Goal: Transaction & Acquisition: Purchase product/service

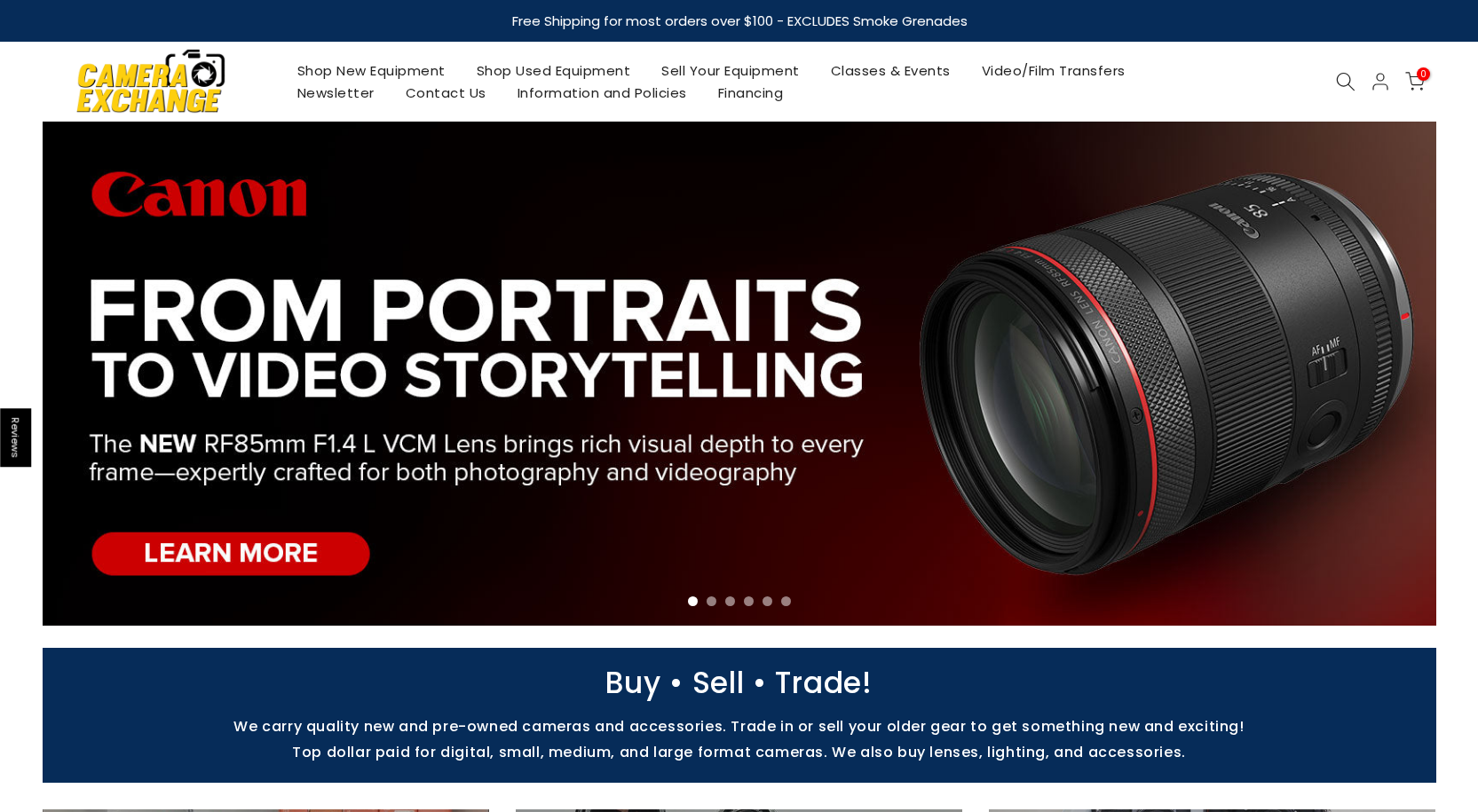
click at [584, 72] on link "Shop Used Equipment" at bounding box center [553, 70] width 185 height 23
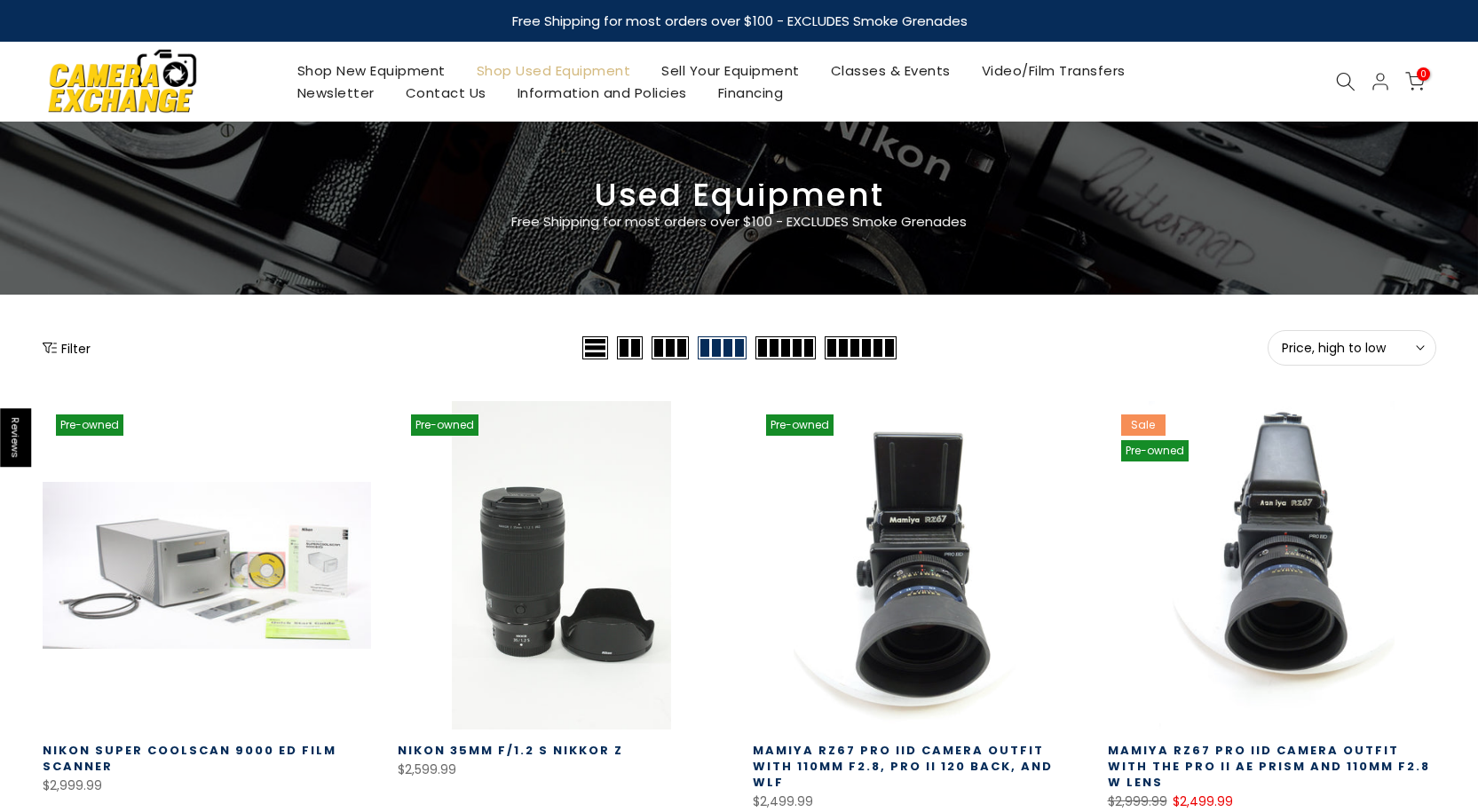
click at [1346, 342] on span "Price, high to low" at bounding box center [1352, 348] width 140 height 16
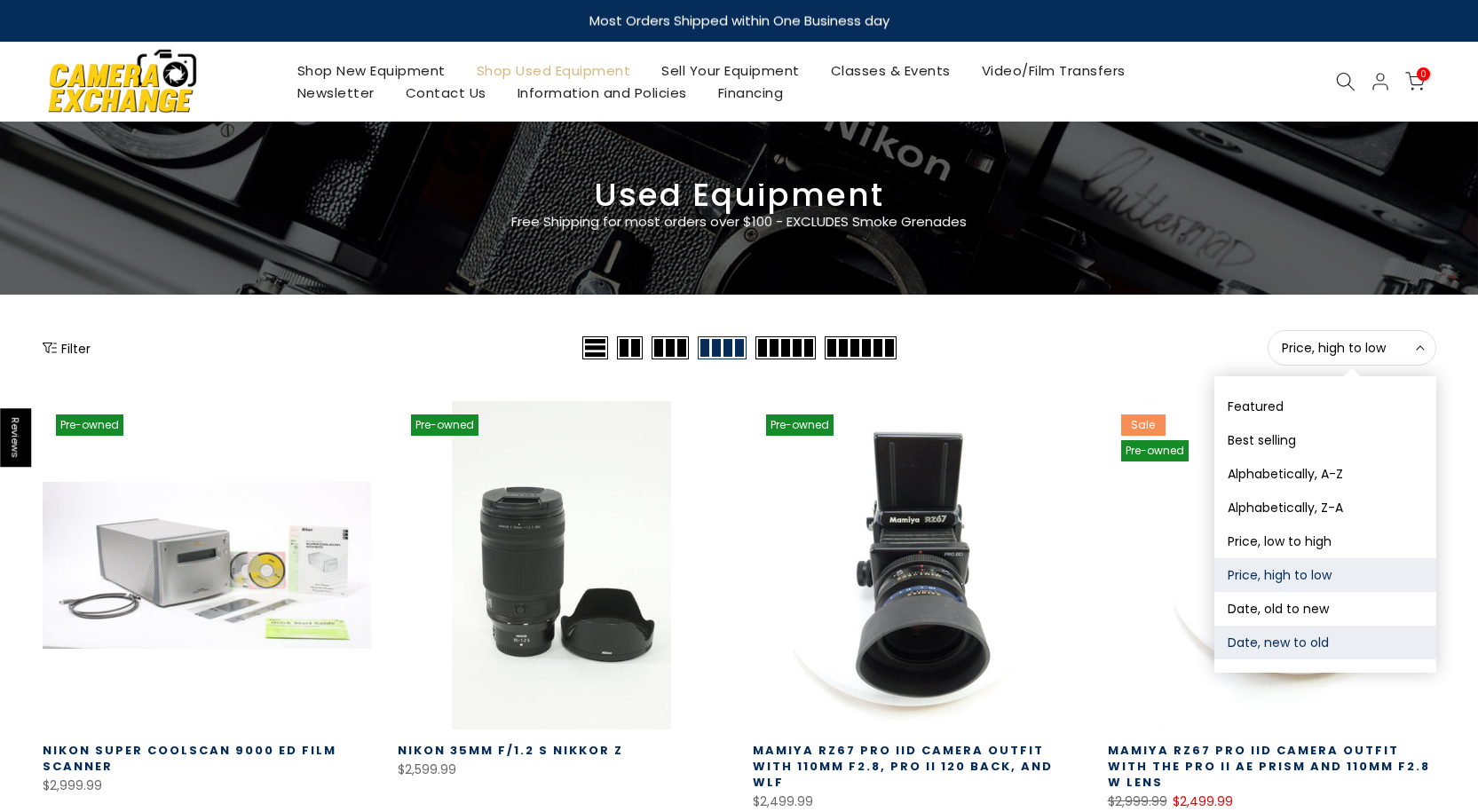
click at [1269, 642] on button "Date, new to old" at bounding box center [1325, 643] width 222 height 34
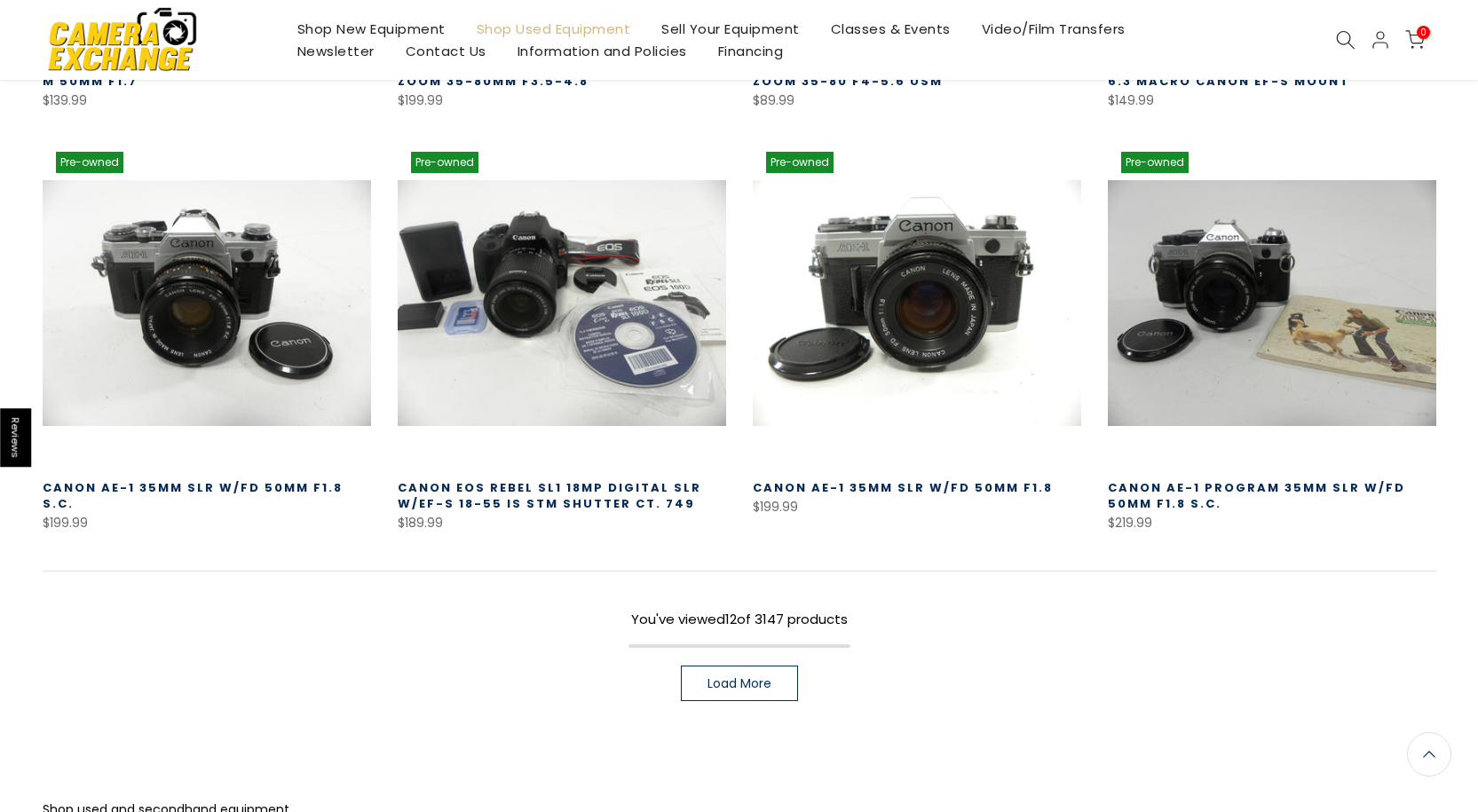
scroll to position [1111, 0]
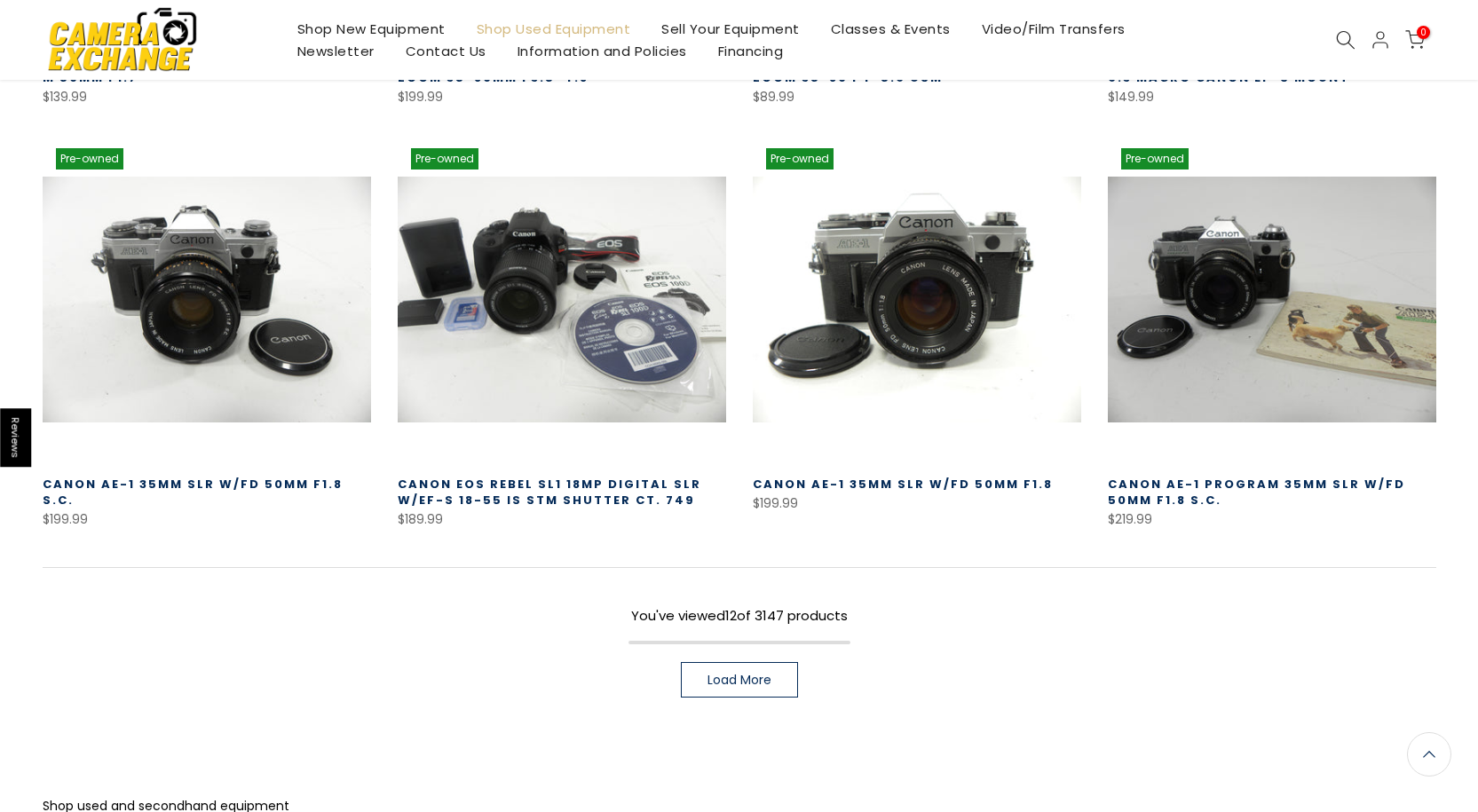
click at [771, 679] on link "Load More" at bounding box center [739, 680] width 117 height 35
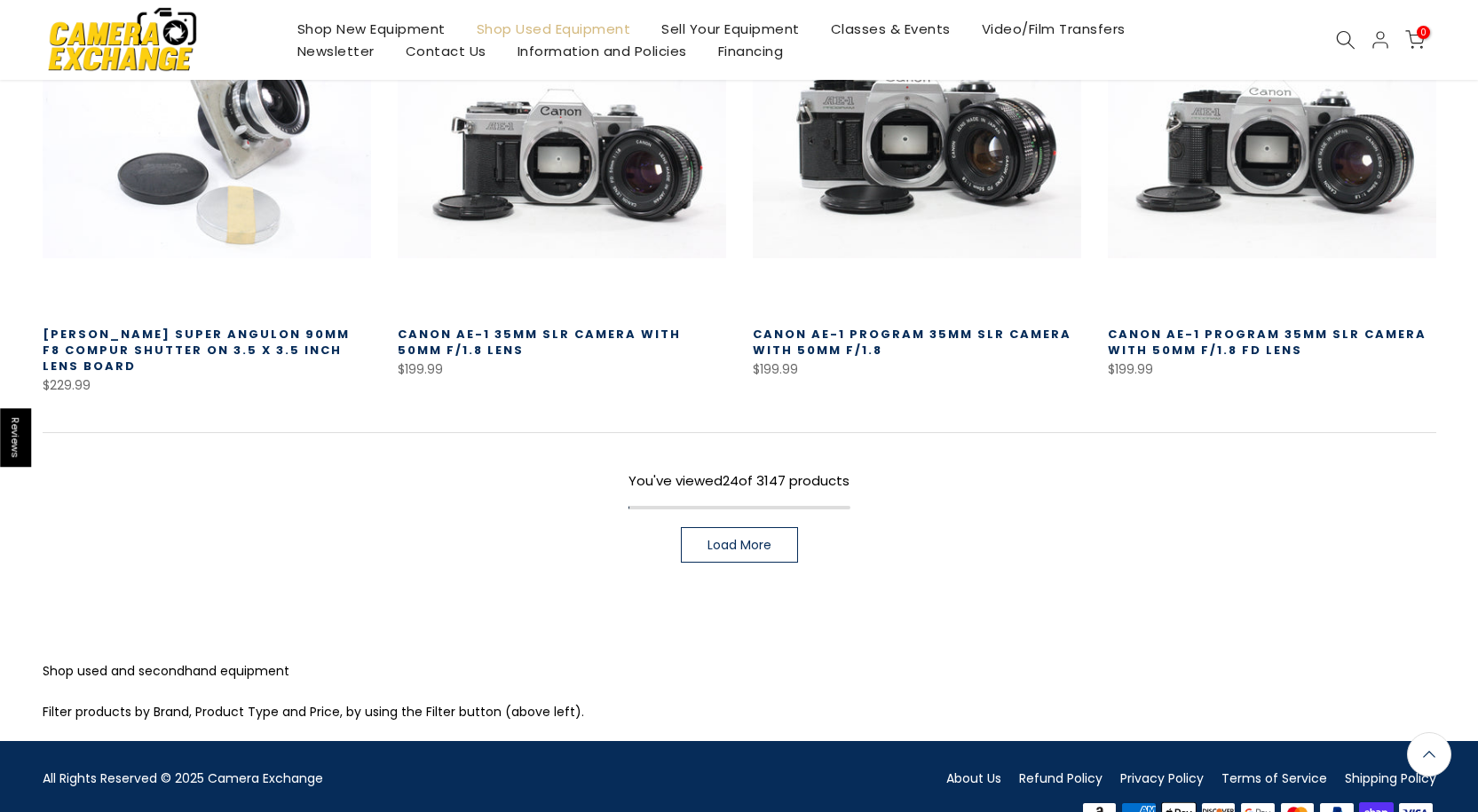
scroll to position [2531, 0]
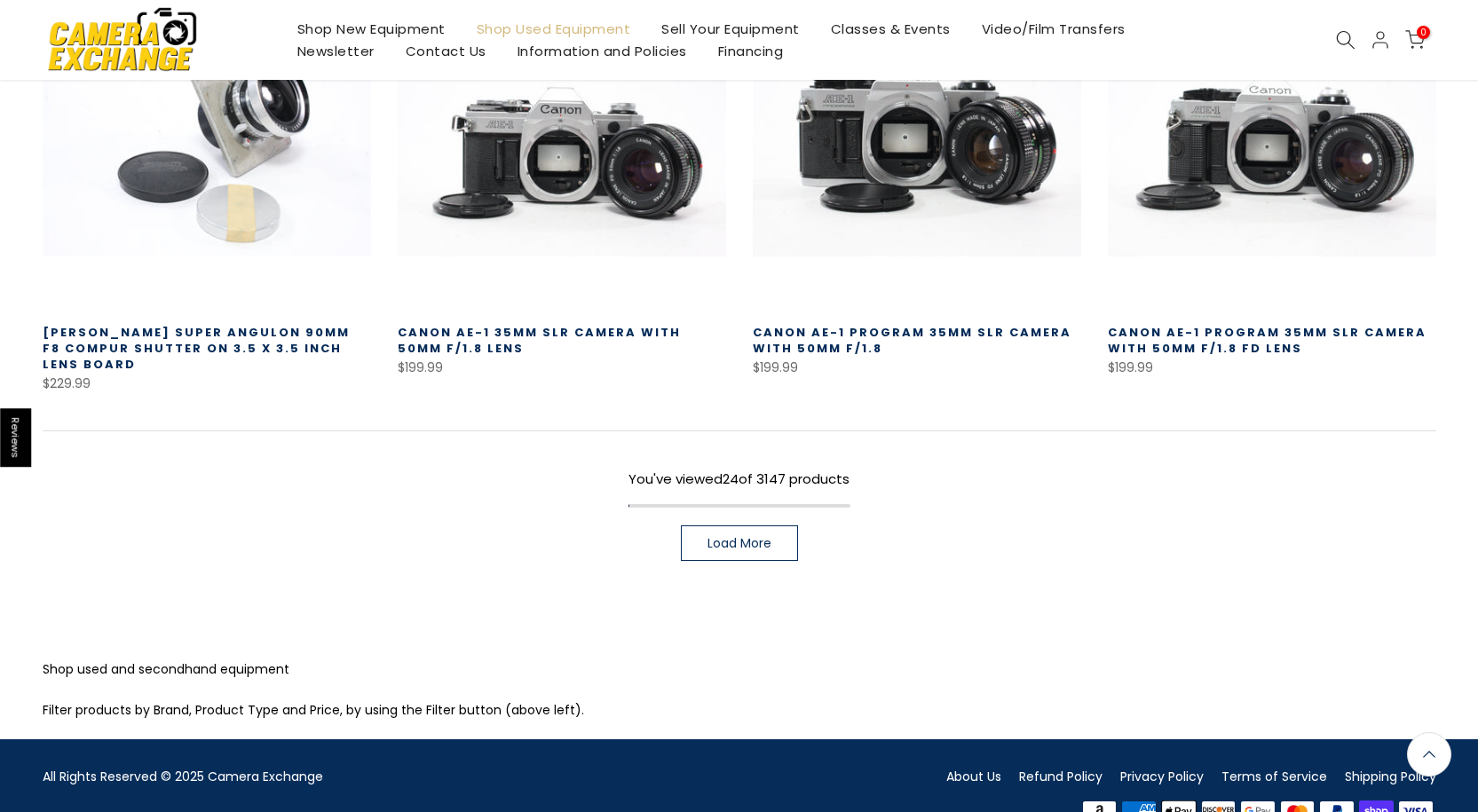
click at [767, 538] on span "Load More" at bounding box center [739, 543] width 64 height 13
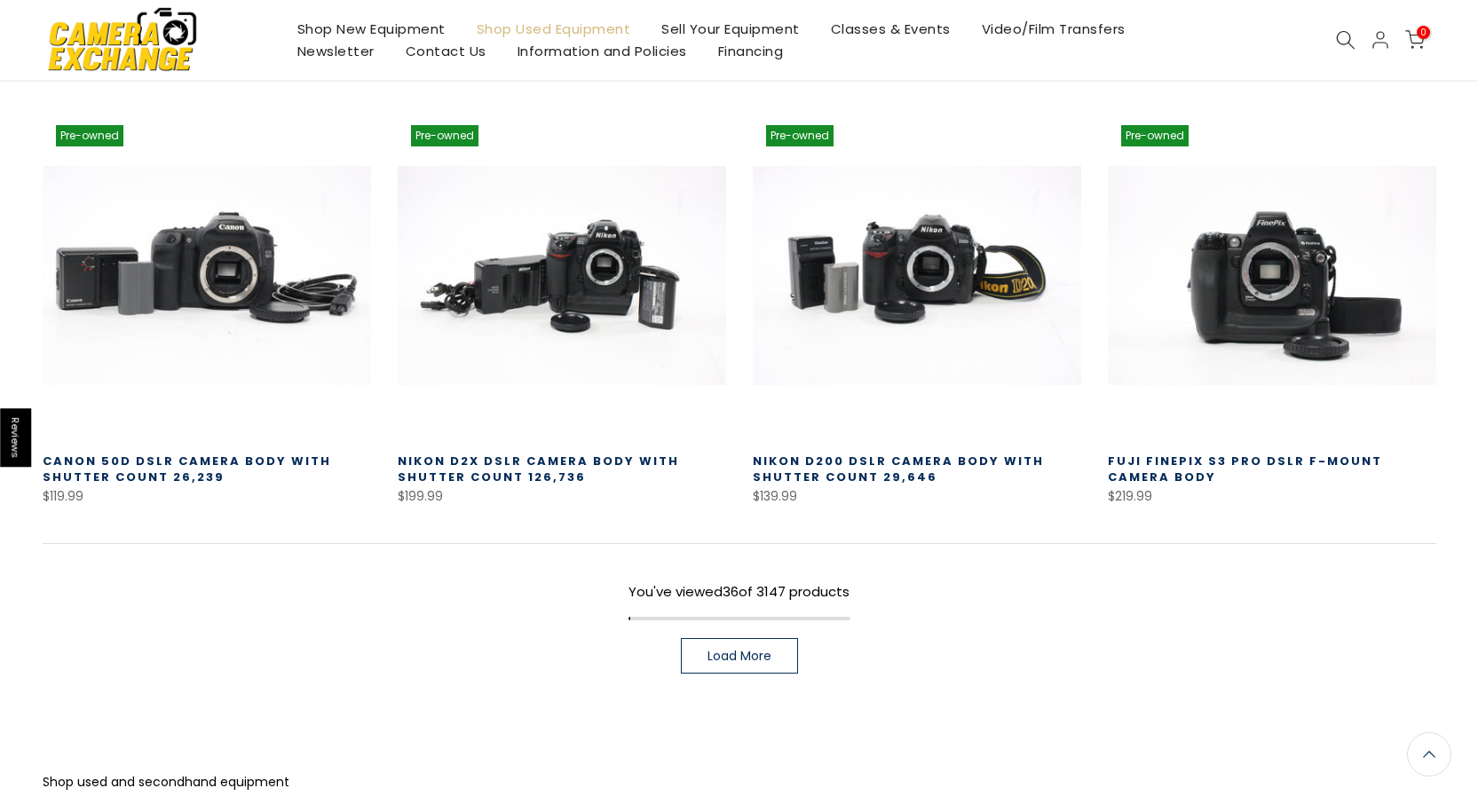
scroll to position [3682, 0]
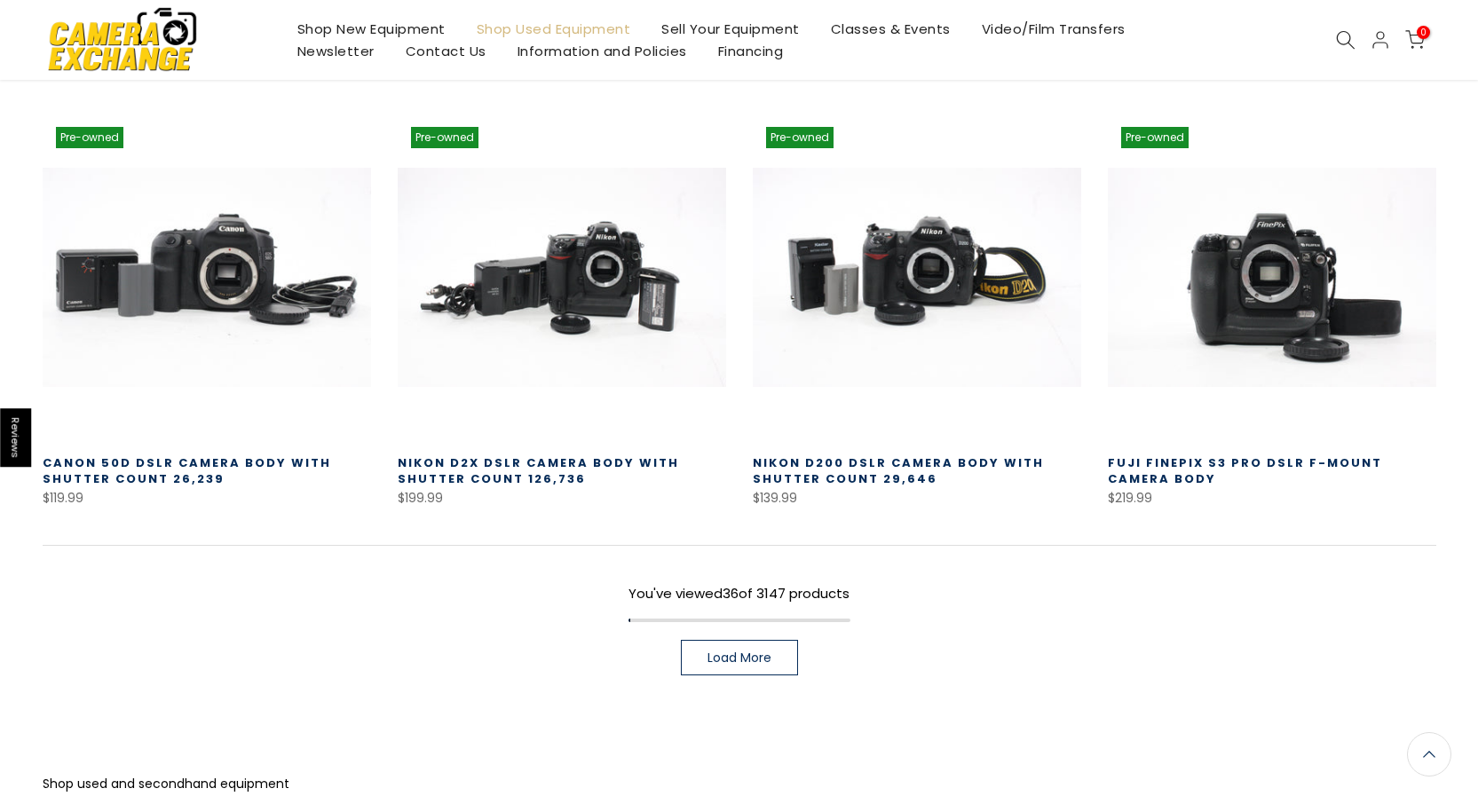
click at [765, 653] on span "Load More" at bounding box center [739, 657] width 64 height 13
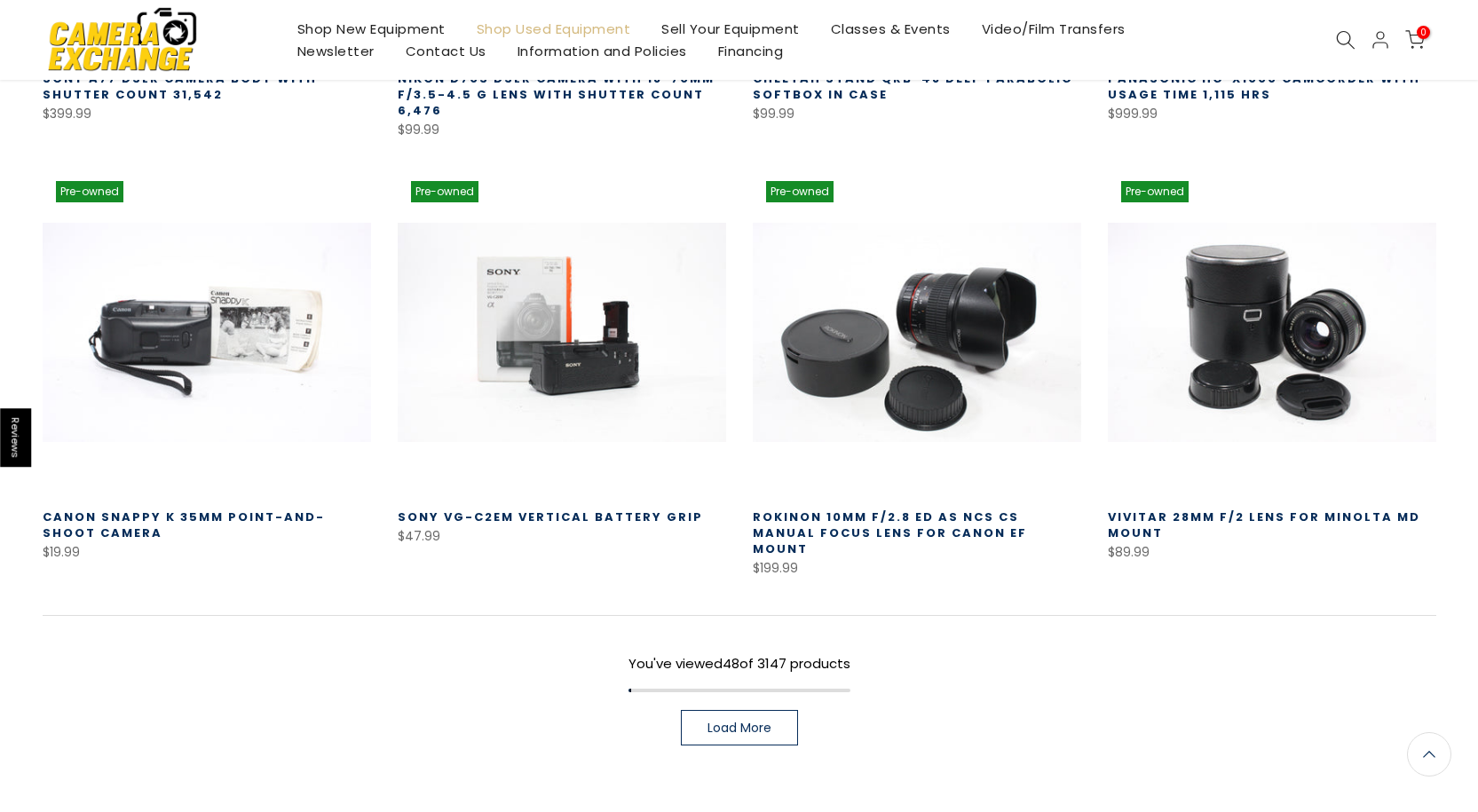
scroll to position [4925, 0]
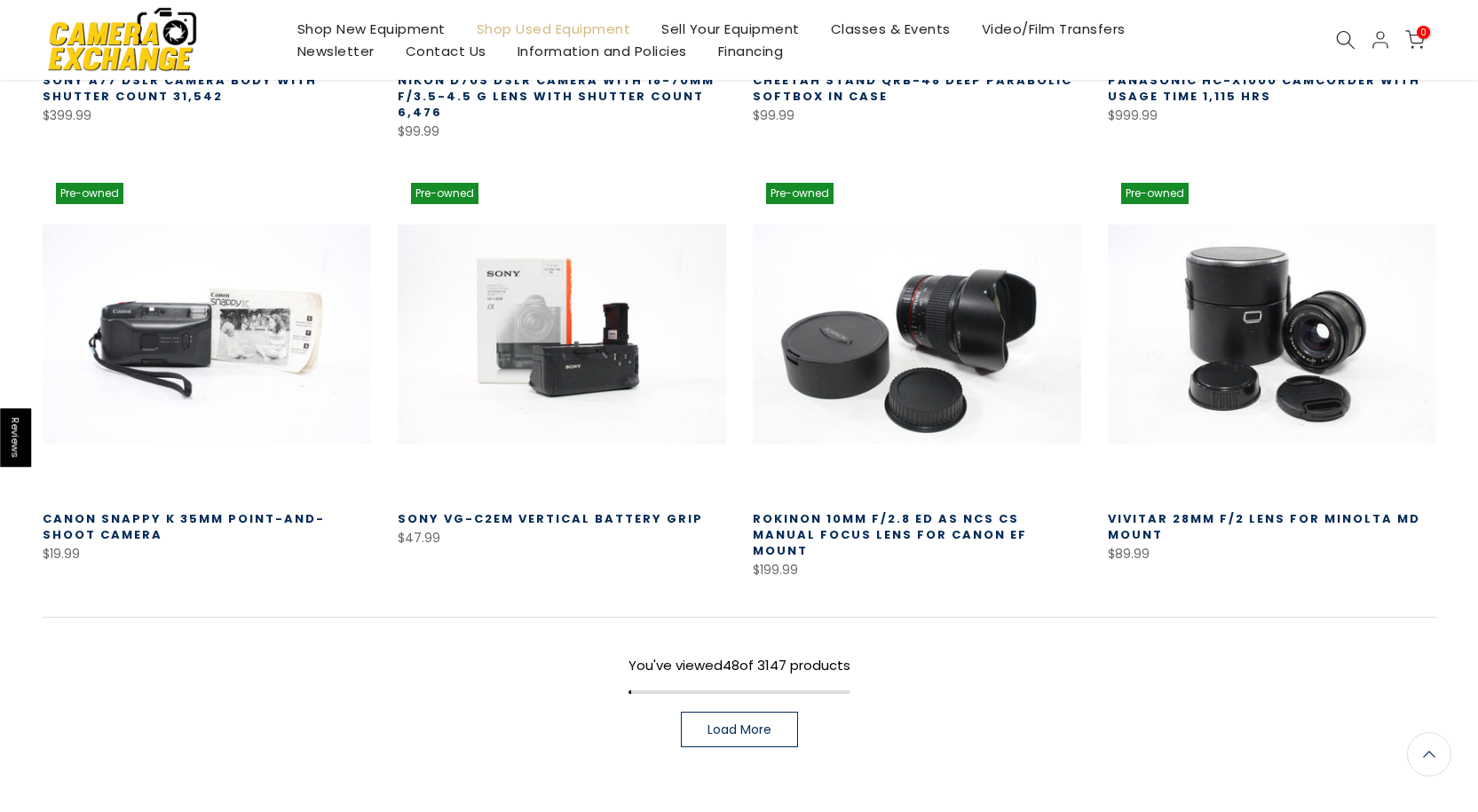
click at [765, 723] on span "Load More" at bounding box center [739, 729] width 64 height 13
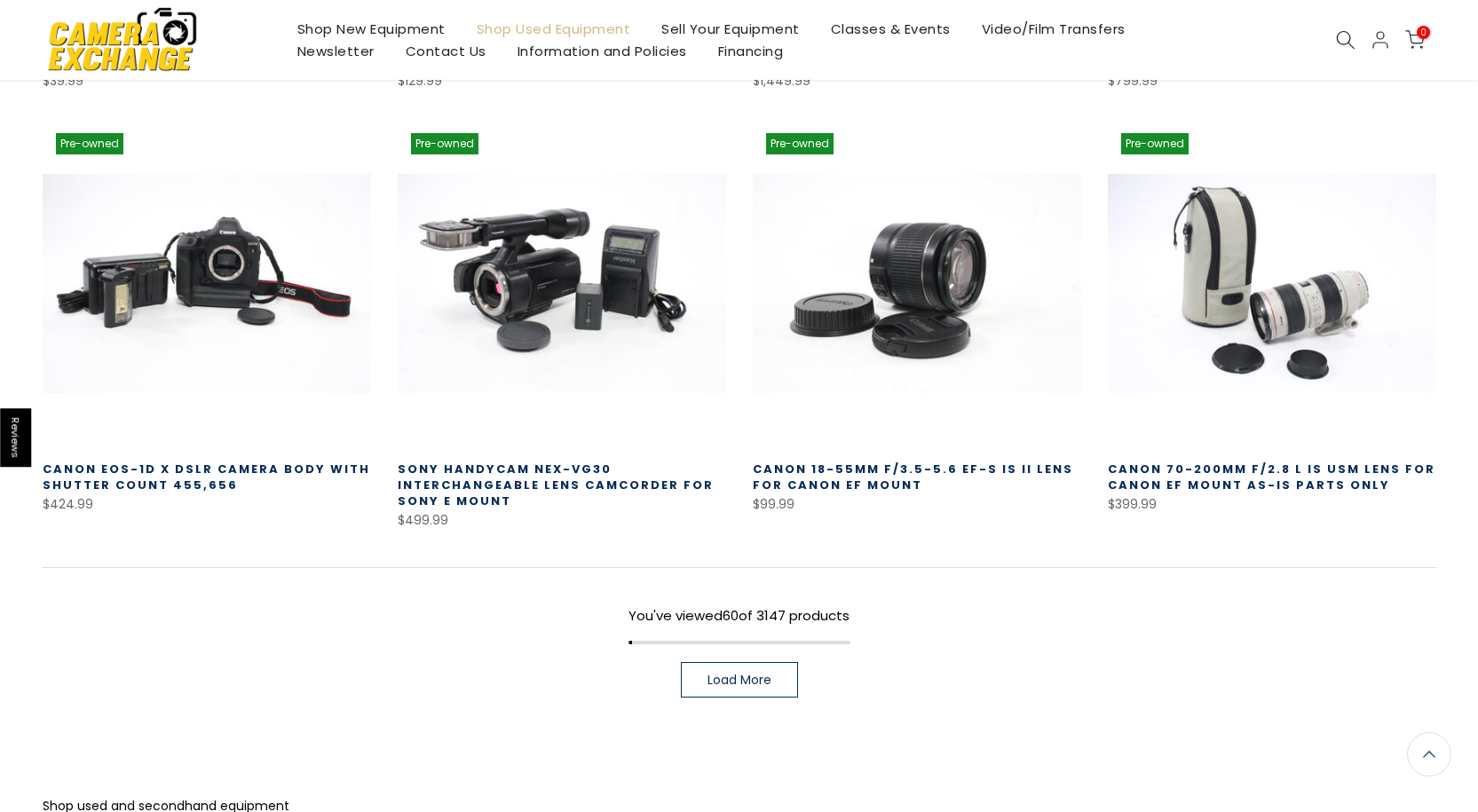
scroll to position [6346, 0]
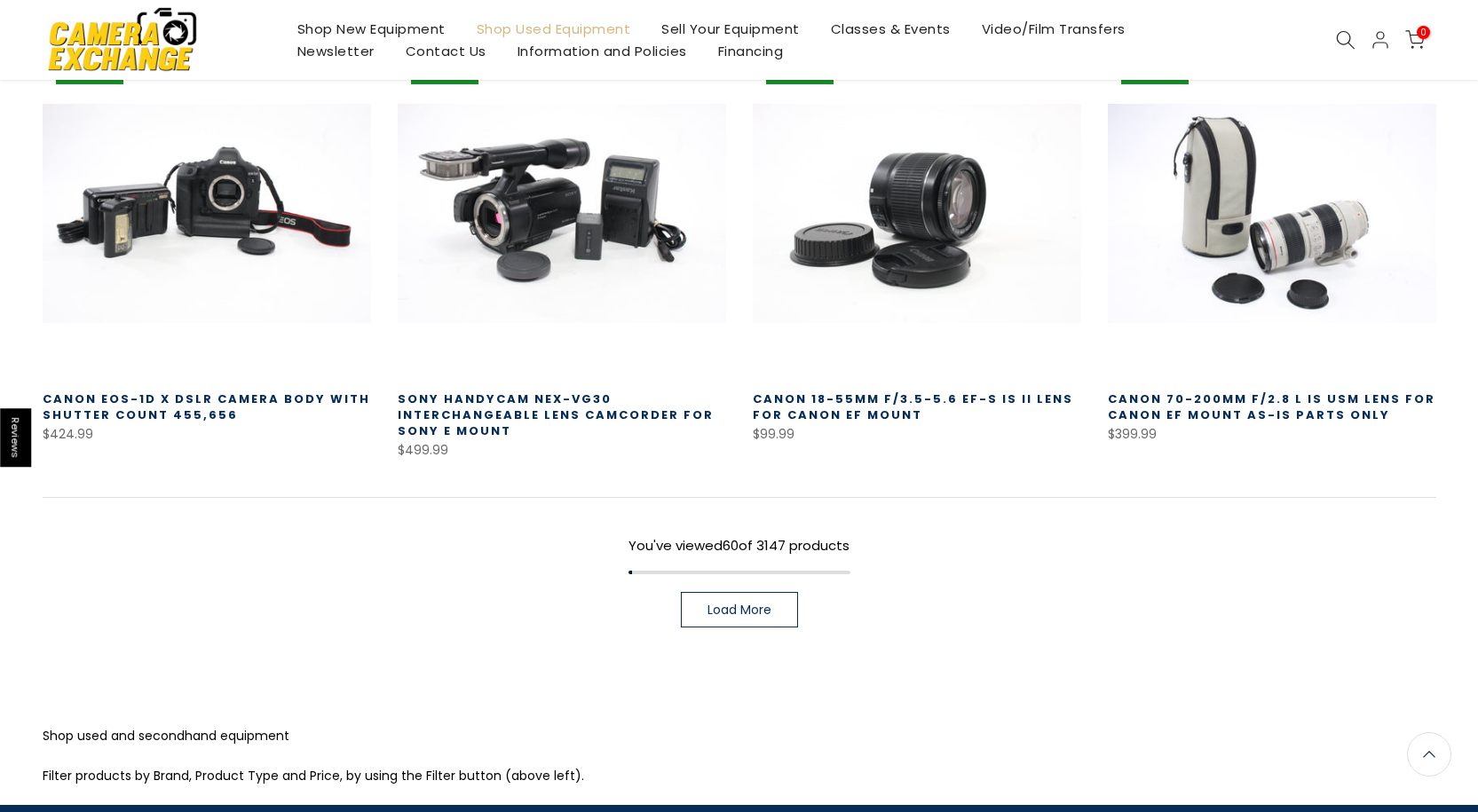
click at [751, 603] on span "Load More" at bounding box center [739, 609] width 64 height 13
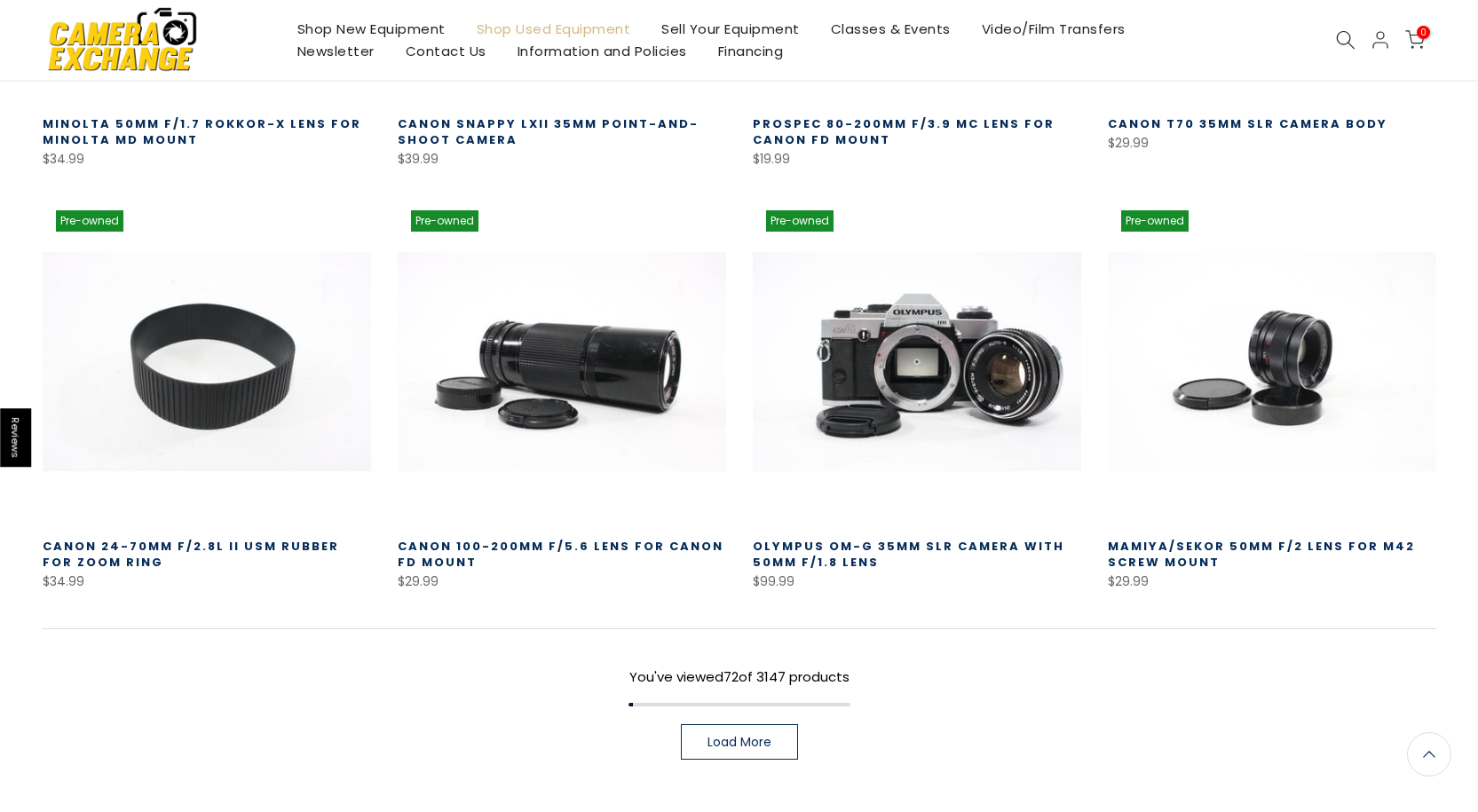
scroll to position [7499, 0]
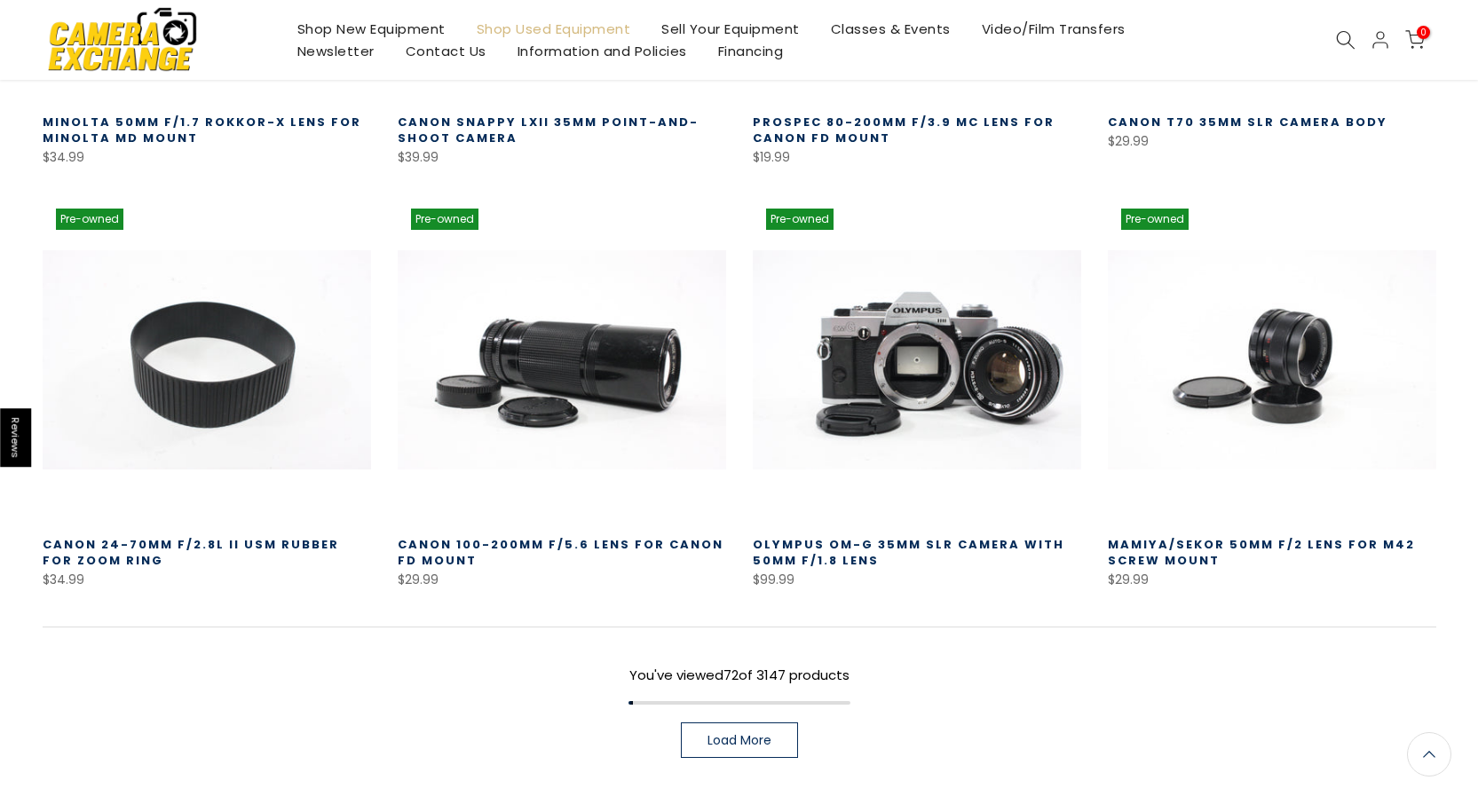
click at [750, 722] on link "Load More" at bounding box center [739, 740] width 117 height 35
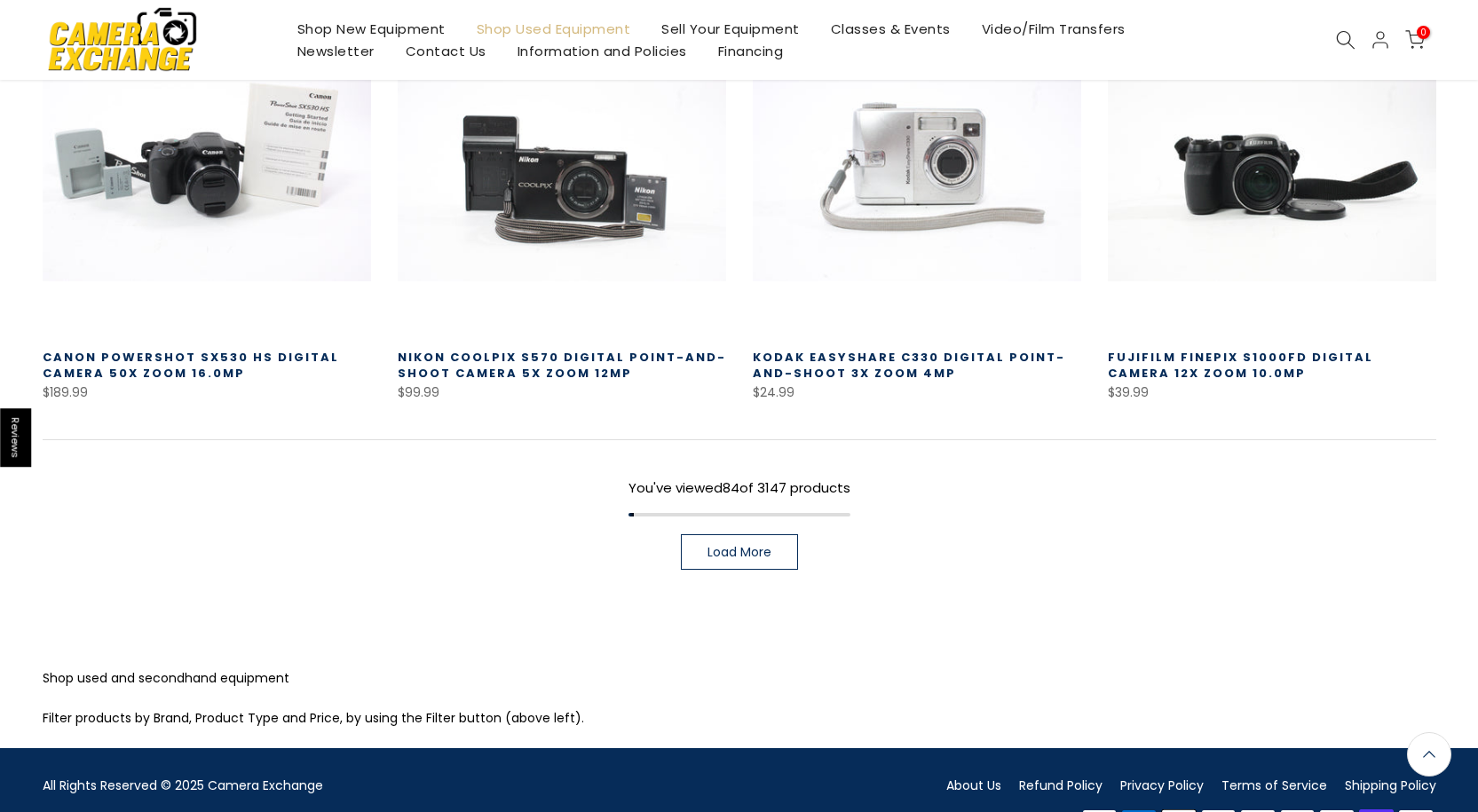
scroll to position [8987, 0]
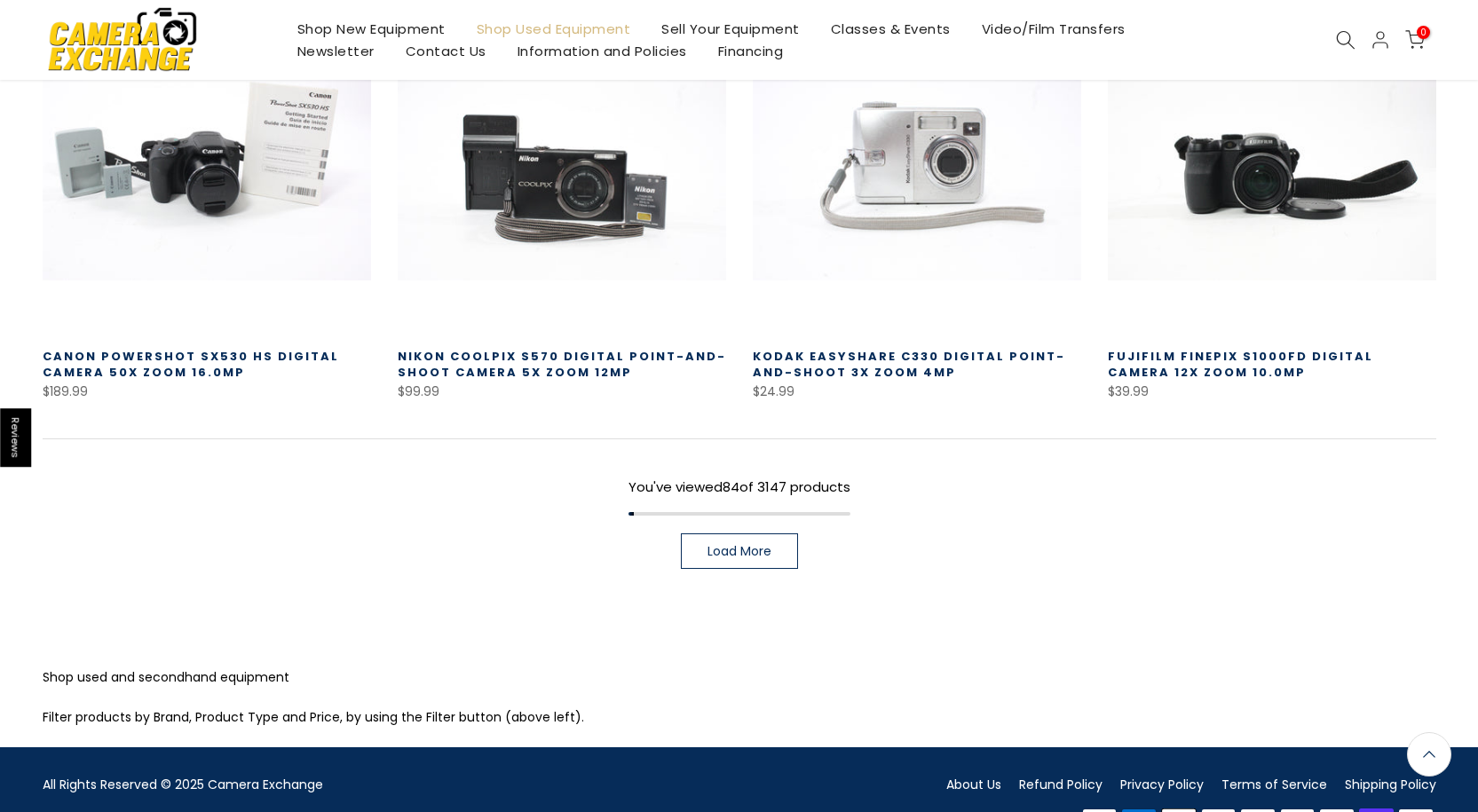
click at [761, 545] on span "Load More" at bounding box center [739, 551] width 64 height 13
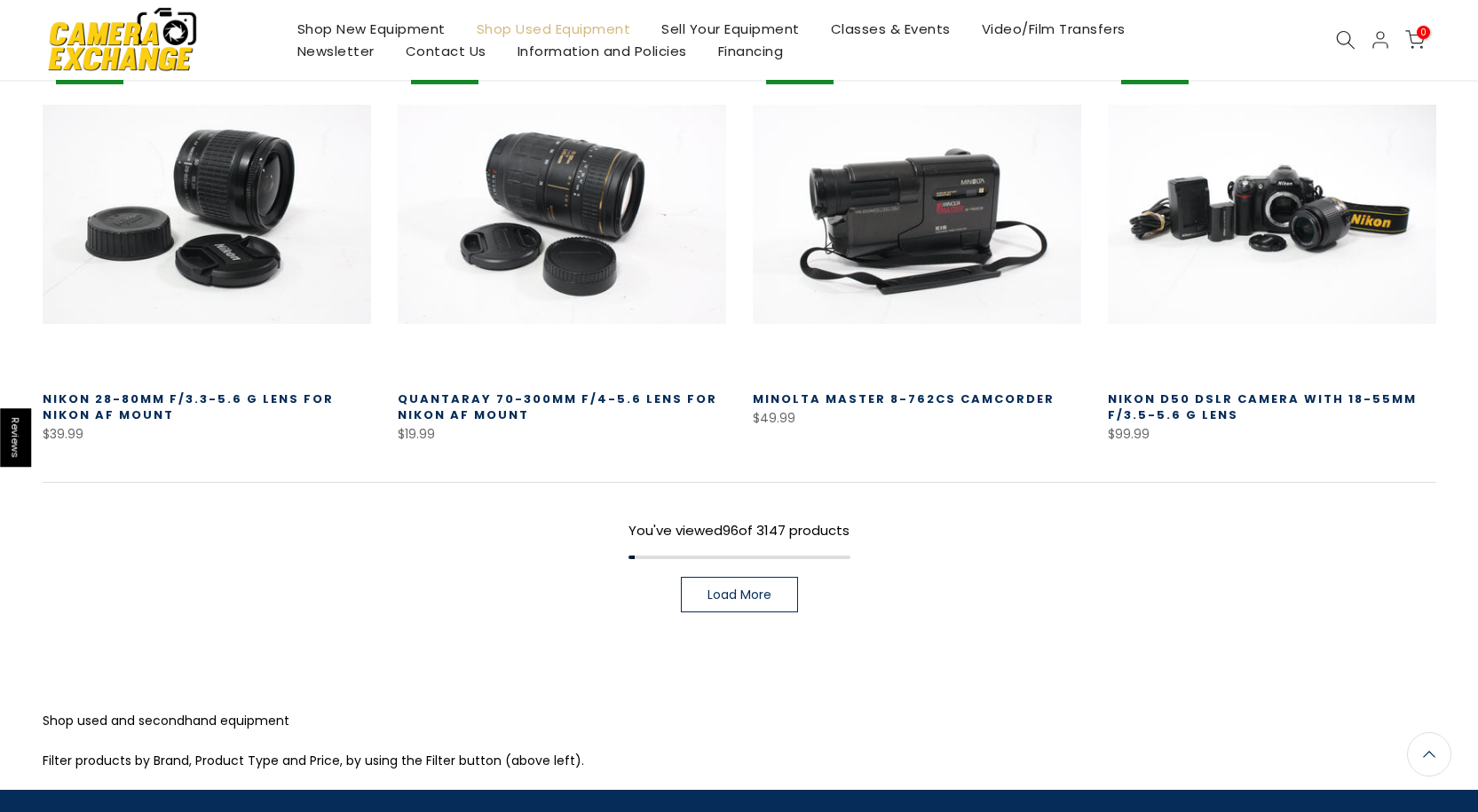
scroll to position [10230, 0]
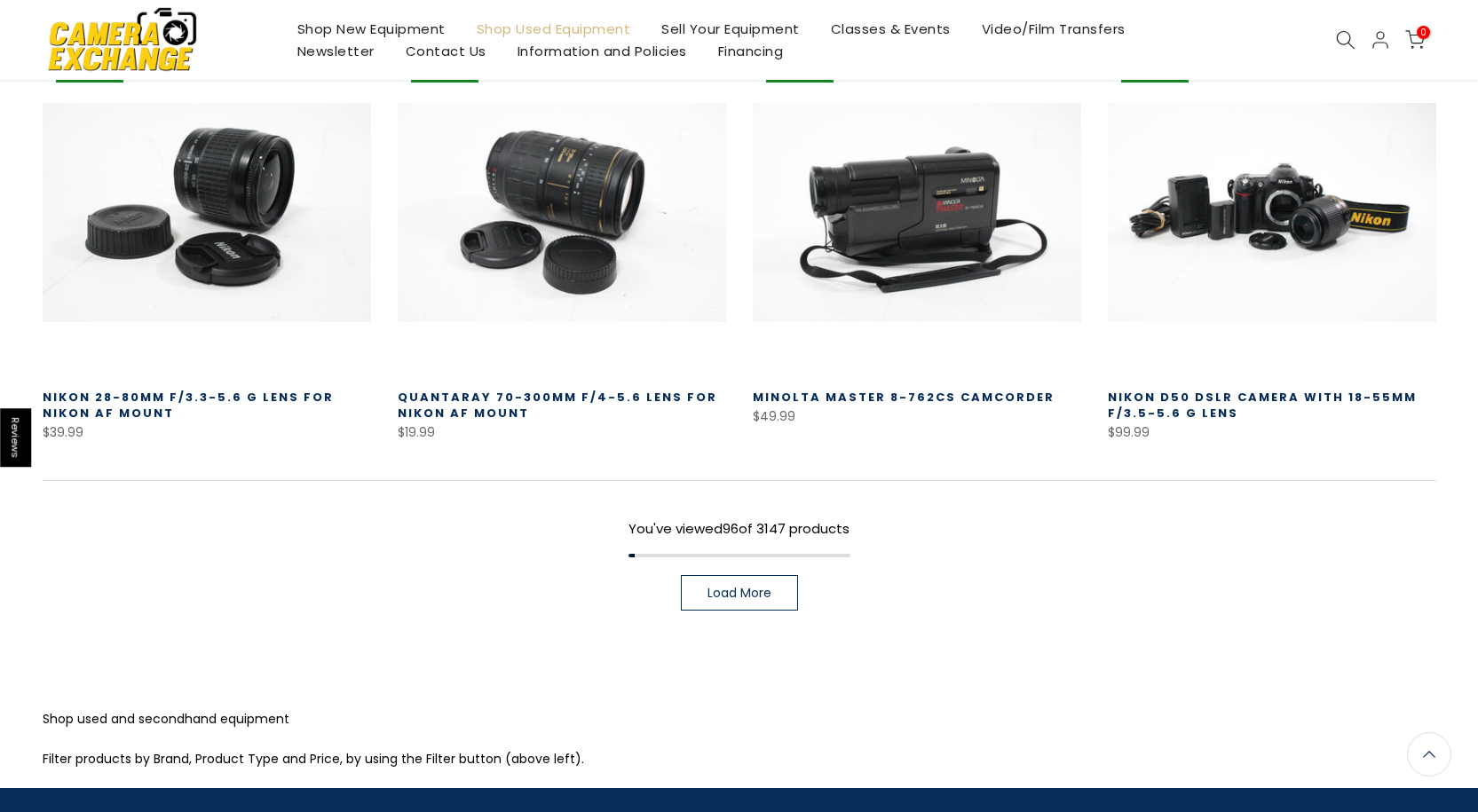
click at [739, 575] on link "Load More" at bounding box center [739, 592] width 117 height 35
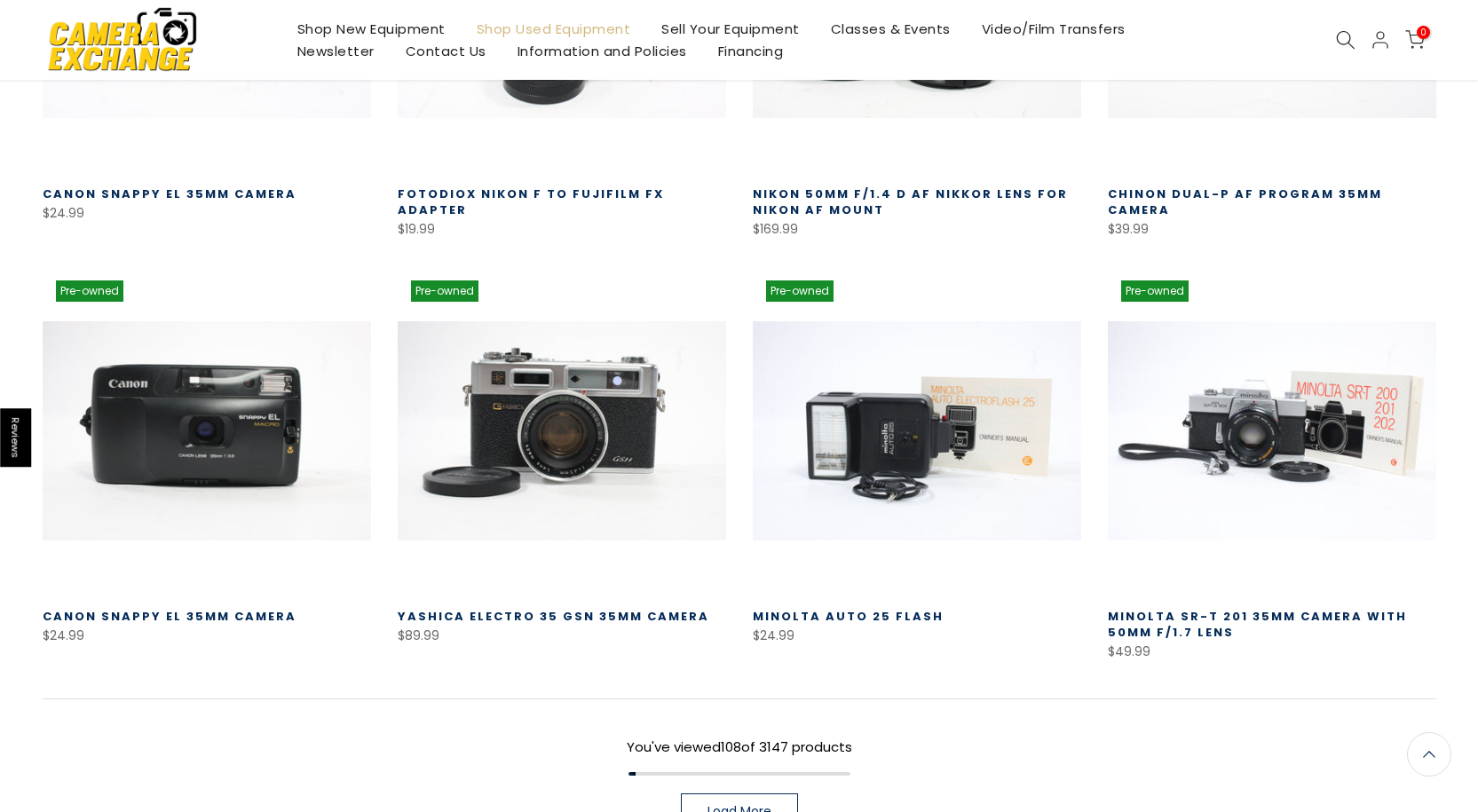
scroll to position [11292, 0]
